Goal: Transaction & Acquisition: Purchase product/service

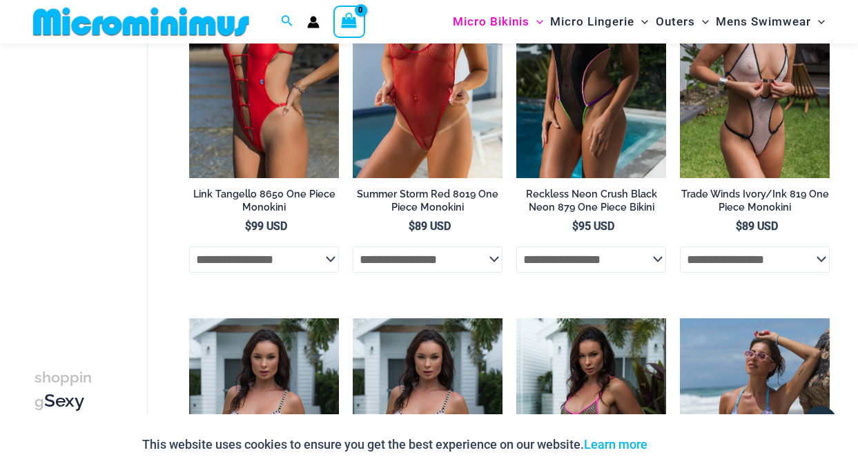
scroll to position [448, 0]
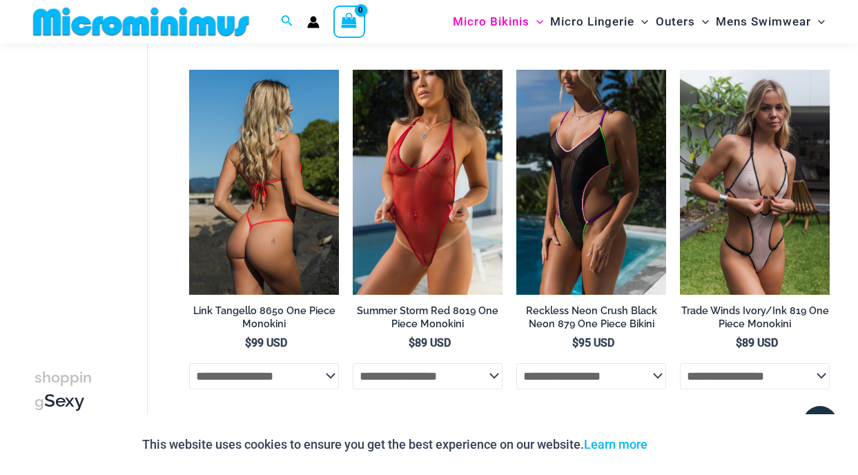
click at [249, 232] on img at bounding box center [264, 182] width 150 height 224
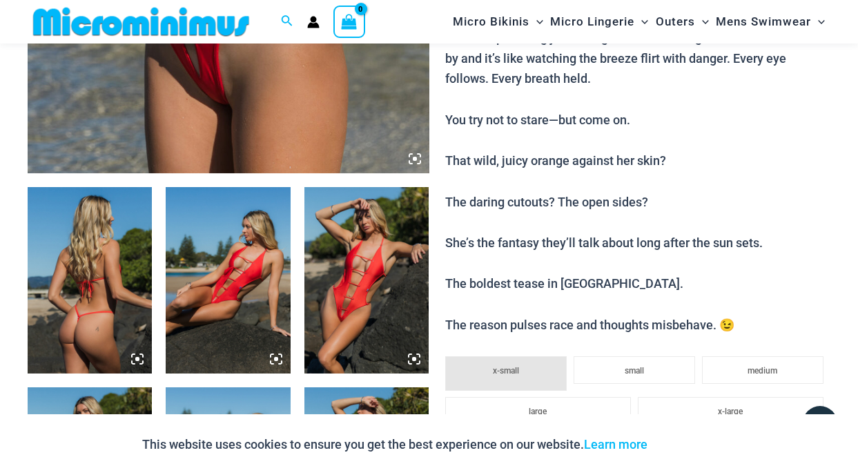
scroll to position [530, 0]
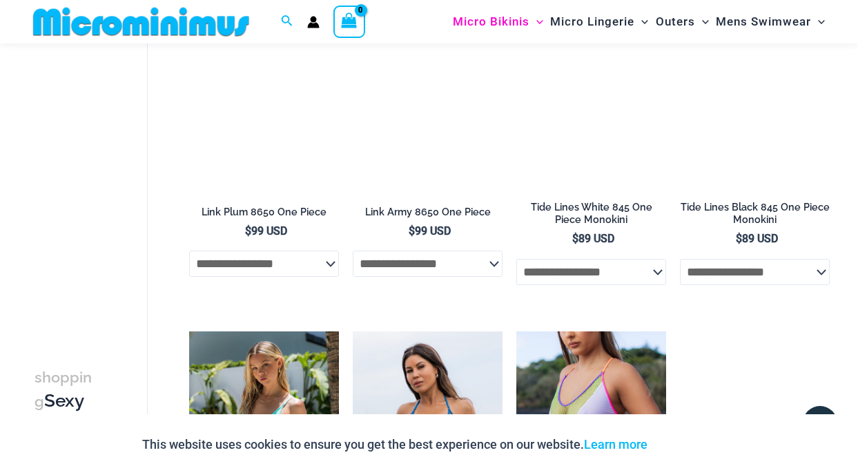
scroll to position [1212, 0]
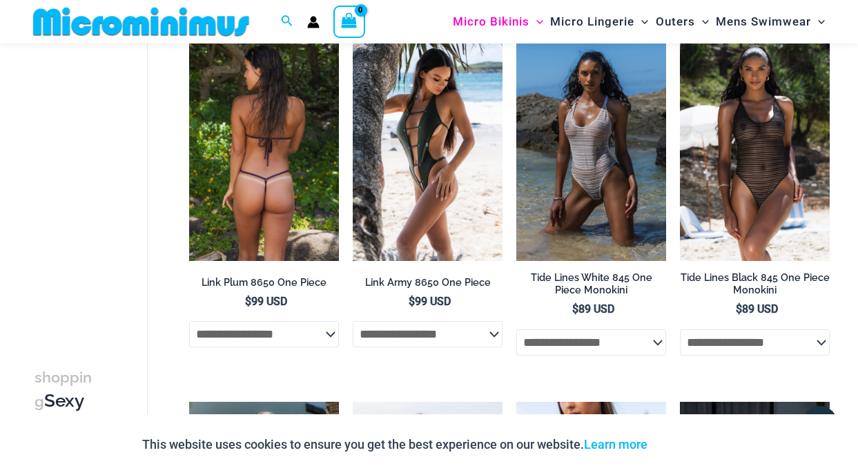
click at [276, 202] on img at bounding box center [264, 149] width 150 height 224
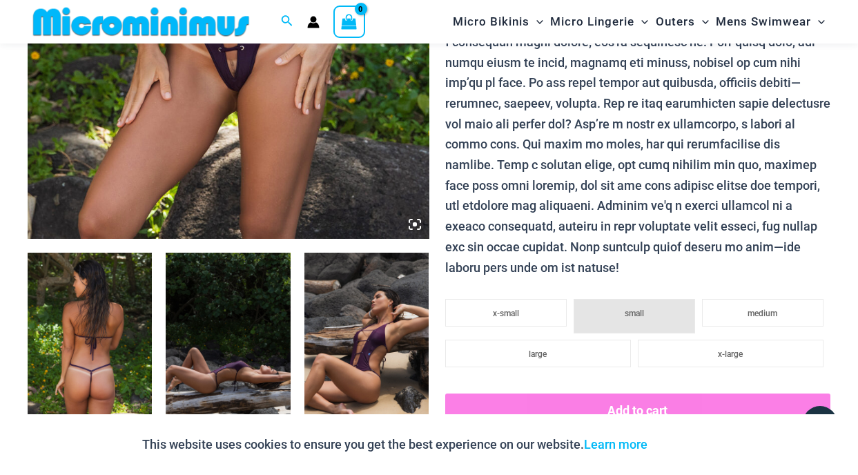
scroll to position [493, 0]
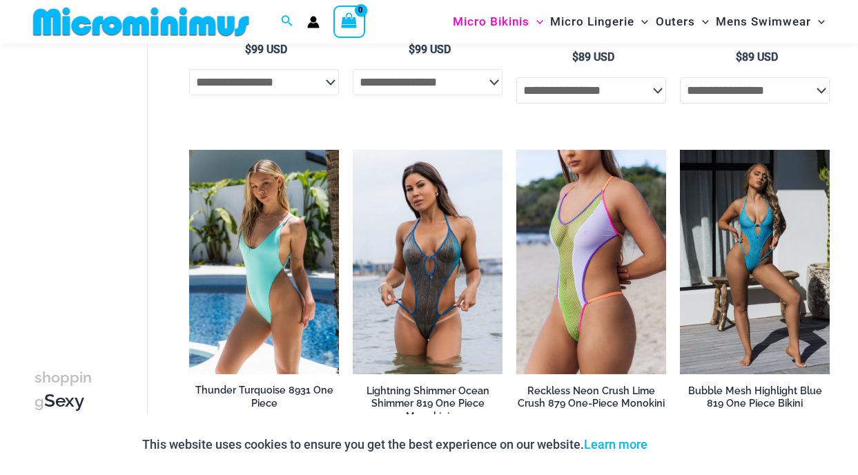
scroll to position [1611, 0]
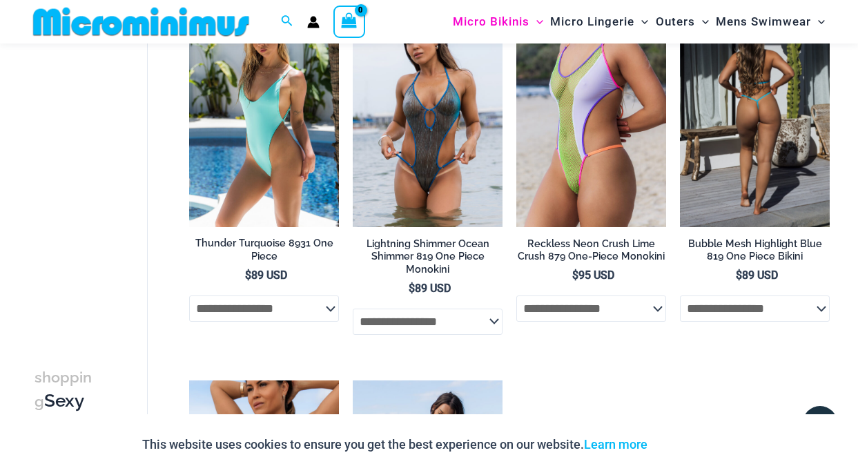
click at [762, 104] on img at bounding box center [755, 115] width 150 height 224
